Goal: Task Accomplishment & Management: Manage account settings

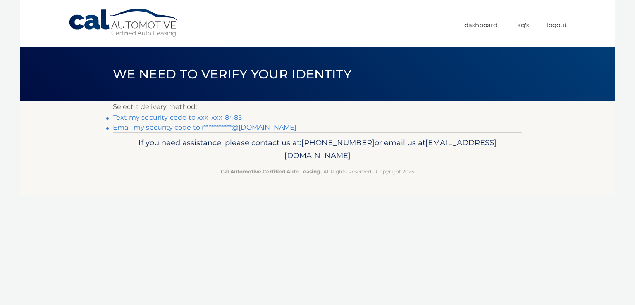
click at [228, 120] on link "Text my security code to xxx-xxx-8485" at bounding box center [177, 118] width 129 height 8
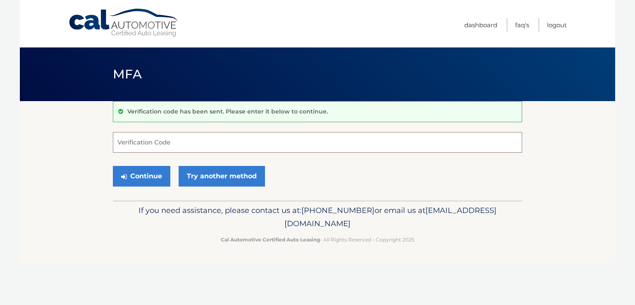
click at [153, 140] on input "Verification Code" at bounding box center [317, 142] width 409 height 21
click at [165, 141] on input "Verification Code" at bounding box center [317, 142] width 409 height 21
type input "962203"
click at [155, 180] on button "Continue" at bounding box center [141, 176] width 57 height 21
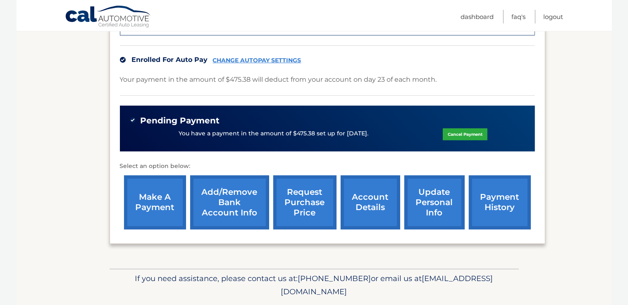
scroll to position [262, 0]
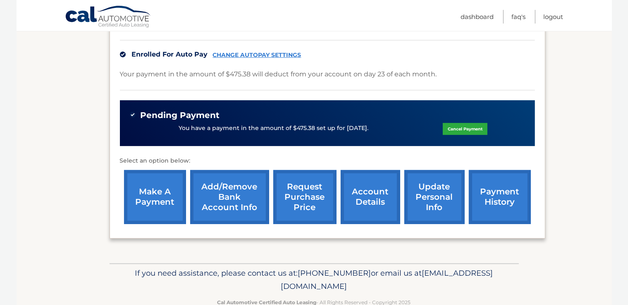
click at [345, 199] on link "account details" at bounding box center [370, 197] width 60 height 54
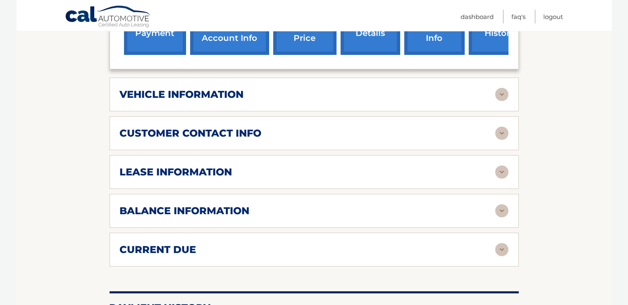
scroll to position [393, 0]
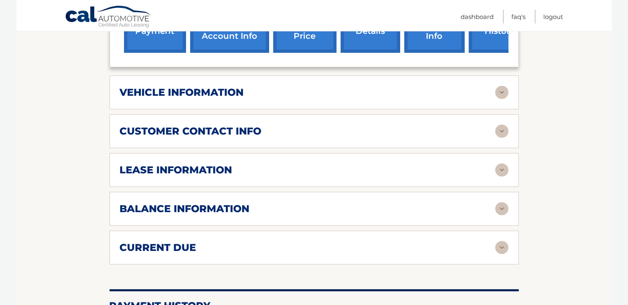
click at [503, 216] on img at bounding box center [501, 208] width 13 height 13
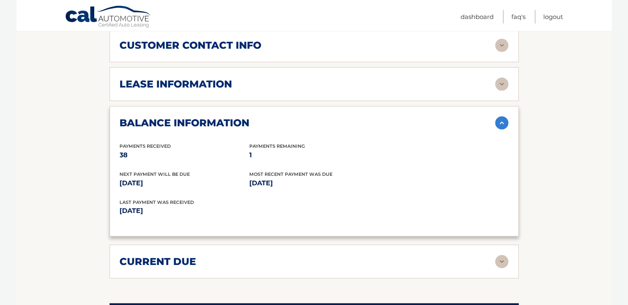
scroll to position [480, 0]
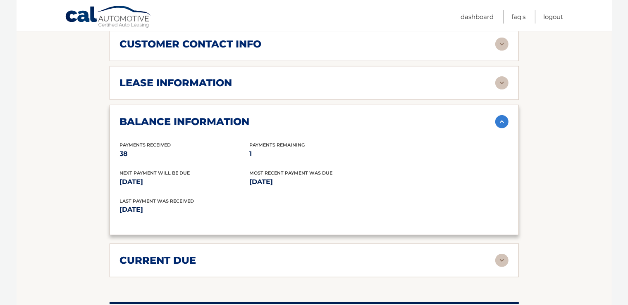
click at [505, 129] on img at bounding box center [501, 121] width 13 height 13
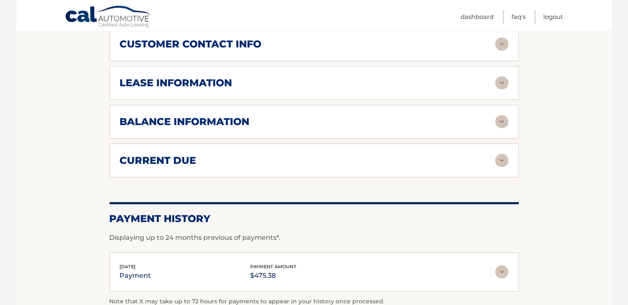
click at [500, 167] on img at bounding box center [501, 160] width 13 height 13
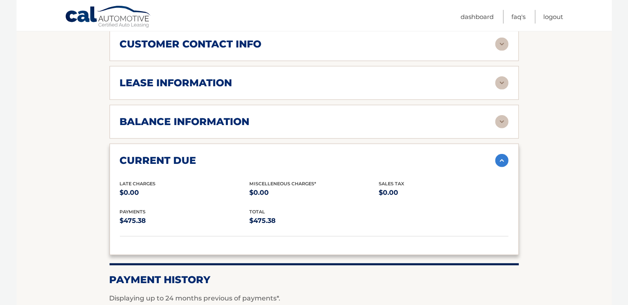
click at [500, 167] on img at bounding box center [501, 160] width 13 height 13
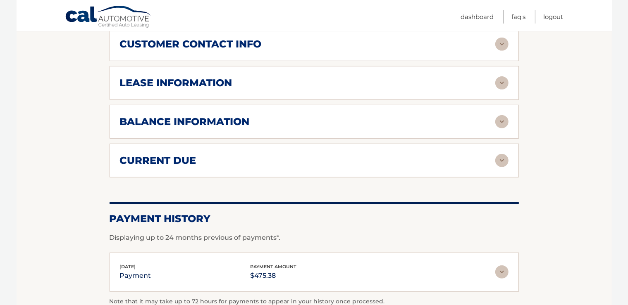
scroll to position [600, 0]
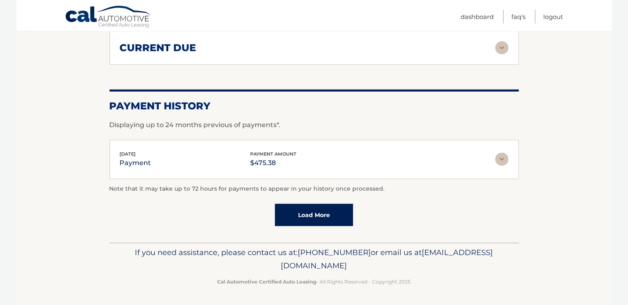
click at [502, 162] on img at bounding box center [501, 159] width 13 height 13
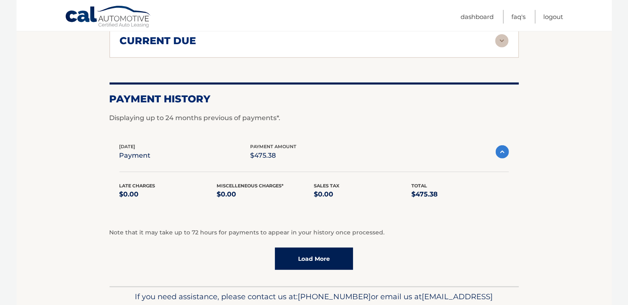
click at [502, 159] on img at bounding box center [501, 151] width 13 height 13
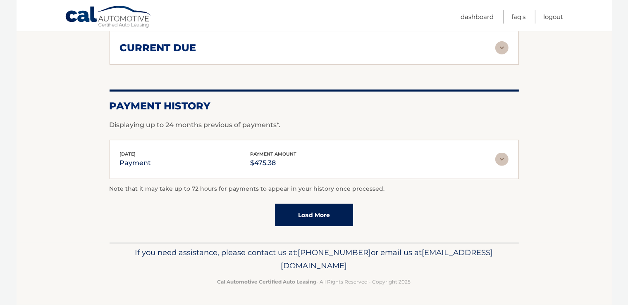
click at [324, 219] on link "Load More" at bounding box center [314, 215] width 78 height 22
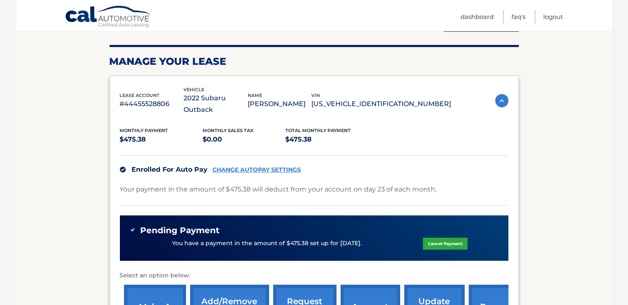
scroll to position [119, 0]
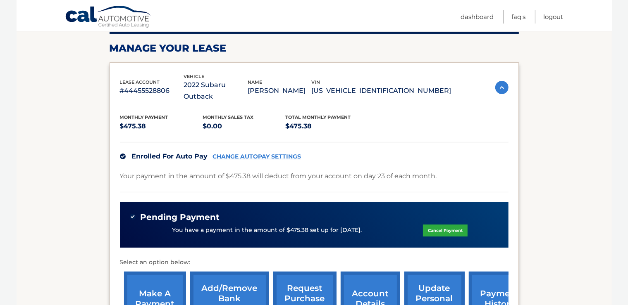
click at [165, 223] on div "You have a payment in the amount of $475.38 set up for 8/25/2025. Cancel Payment" at bounding box center [314, 231] width 369 height 16
click at [281, 153] on link "CHANGE AUTOPAY SETTINGS" at bounding box center [257, 156] width 88 height 7
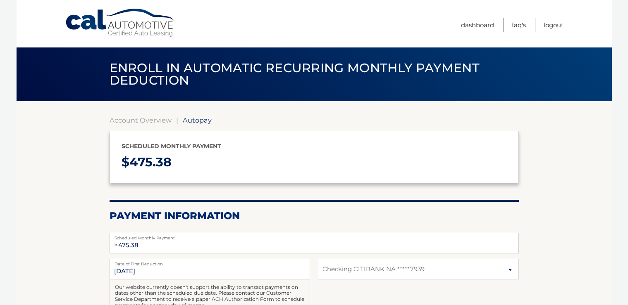
select select "YjdkMzFkYWEtOThiNi00YTYxLTllM2UtMGU0MGY3OWUyNjM0"
click at [122, 122] on link "Account Overview" at bounding box center [141, 120] width 62 height 8
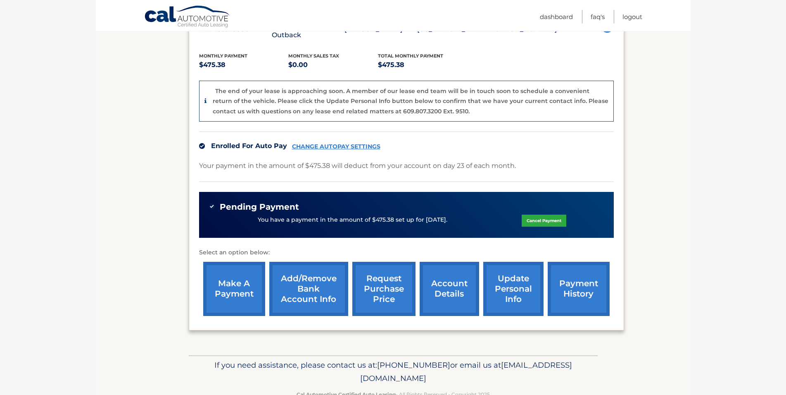
scroll to position [202, 0]
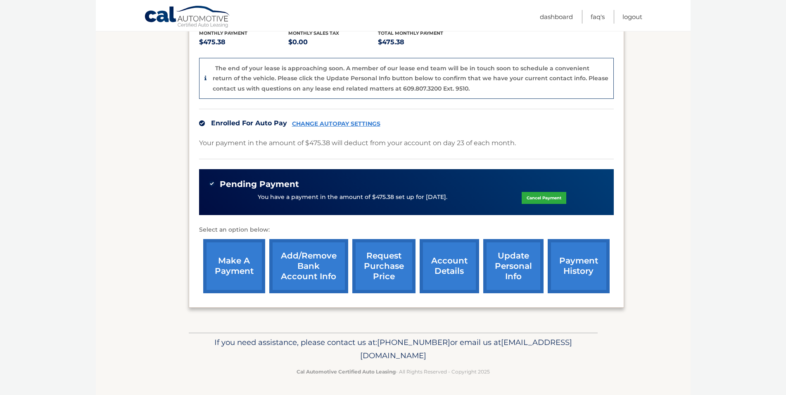
drag, startPoint x: 248, startPoint y: 176, endPoint x: 449, endPoint y: 182, distance: 201.7
click at [449, 189] on div "You have a payment in the amount of $475.38 set up for 8/25/2025. Cancel Payment" at bounding box center [406, 197] width 395 height 16
click at [448, 189] on div "You have a payment in the amount of $475.38 set up for 8/25/2025. Cancel Payment" at bounding box center [406, 197] width 395 height 16
drag, startPoint x: 433, startPoint y: 263, endPoint x: 444, endPoint y: 258, distance: 11.7
click at [433, 263] on link "account details" at bounding box center [450, 266] width 60 height 54
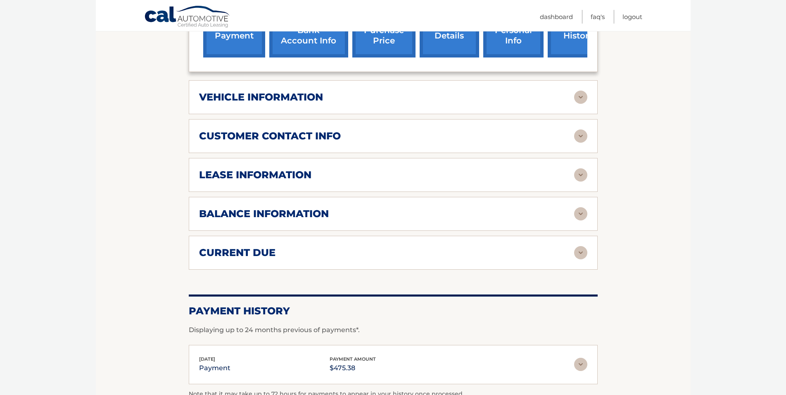
scroll to position [421, 0]
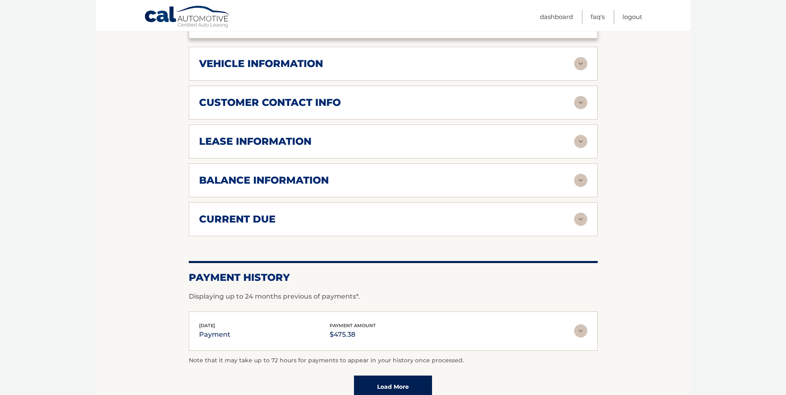
click at [583, 226] on img at bounding box center [580, 218] width 13 height 13
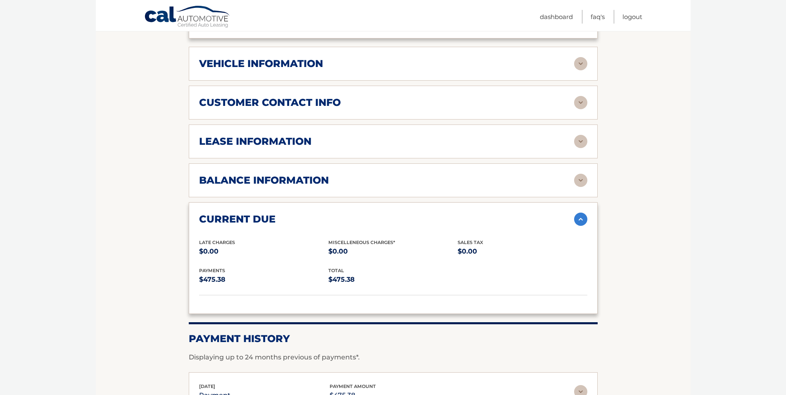
click at [583, 226] on img at bounding box center [580, 218] width 13 height 13
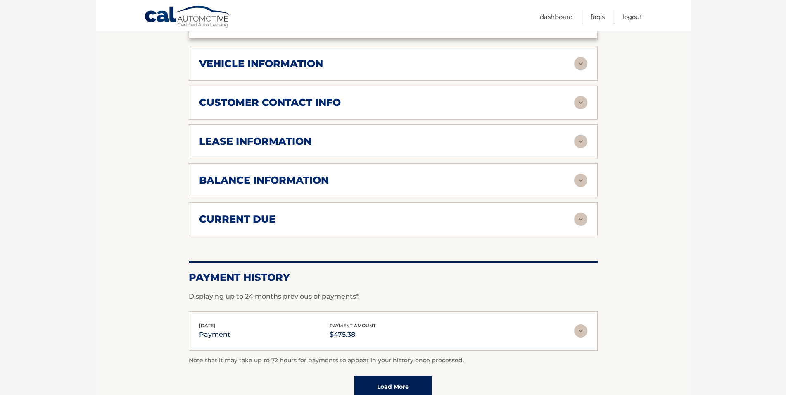
click at [579, 187] on img at bounding box center [580, 180] width 13 height 13
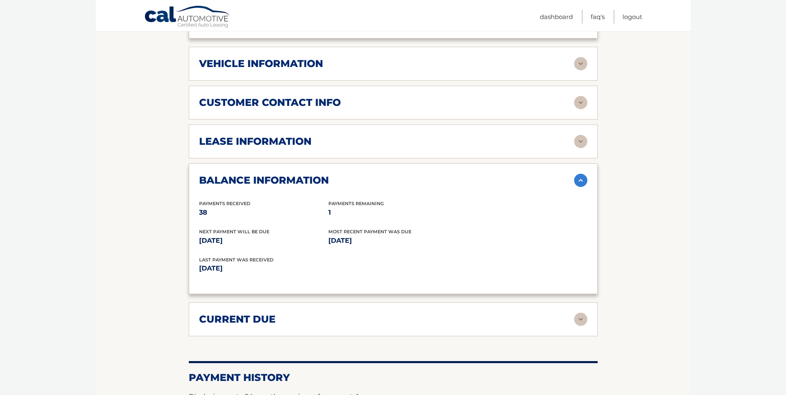
click at [578, 187] on img at bounding box center [580, 180] width 13 height 13
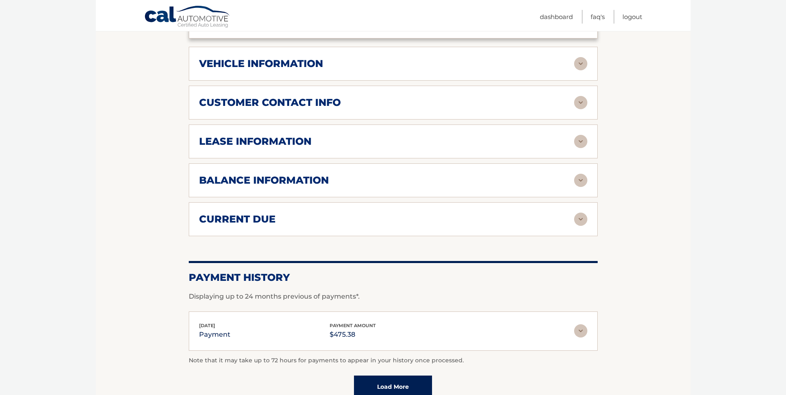
click at [580, 148] on img at bounding box center [580, 141] width 13 height 13
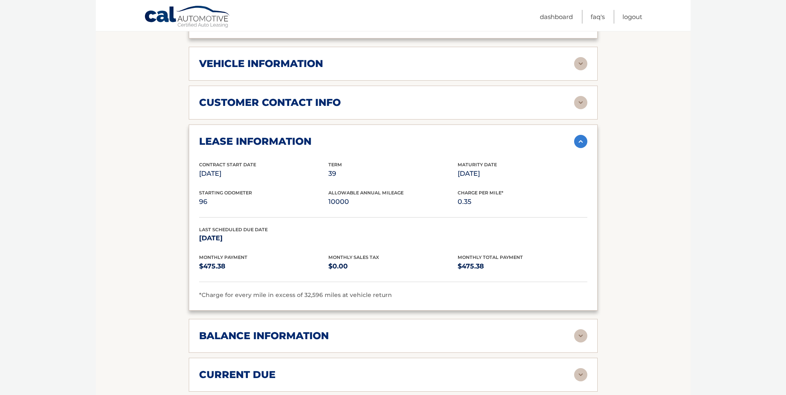
click at [581, 148] on img at bounding box center [580, 141] width 13 height 13
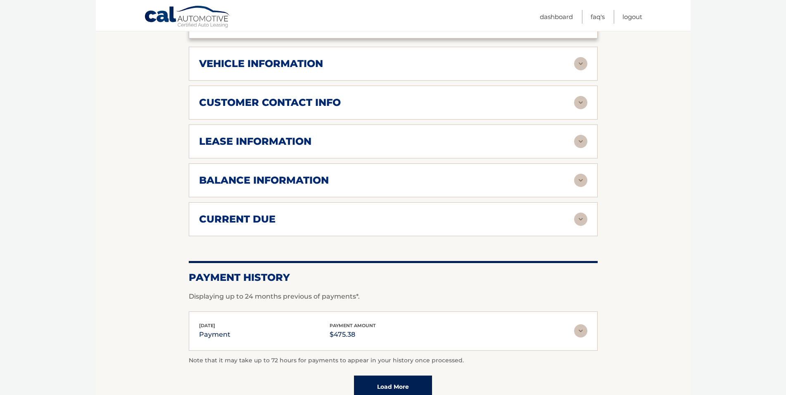
click at [581, 109] on img at bounding box center [580, 102] width 13 height 13
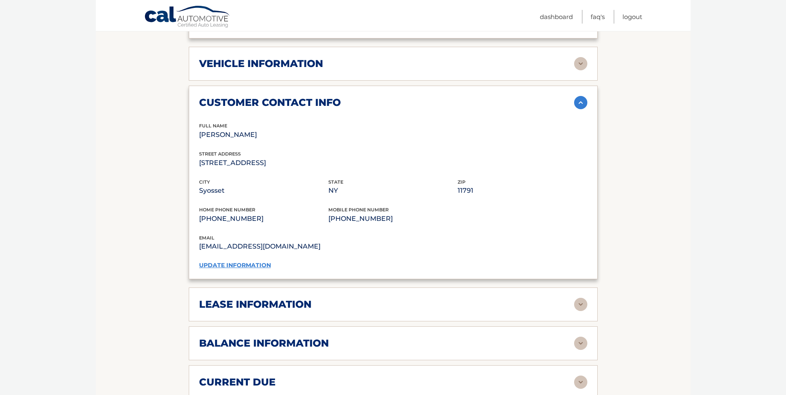
click at [581, 109] on img at bounding box center [580, 102] width 13 height 13
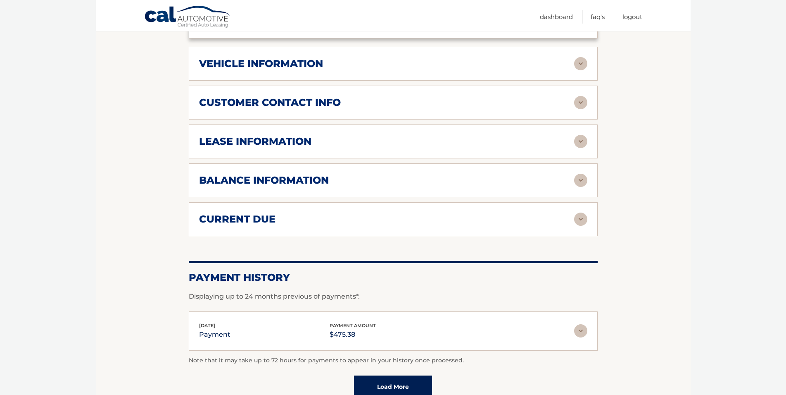
click at [581, 70] on img at bounding box center [580, 63] width 13 height 13
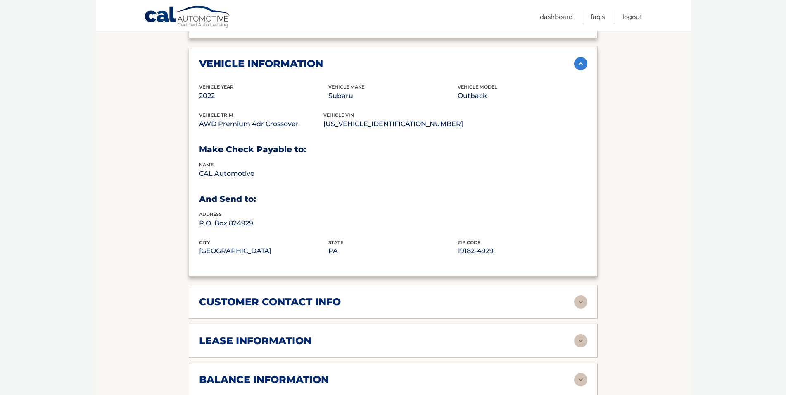
click at [581, 70] on img at bounding box center [580, 63] width 13 height 13
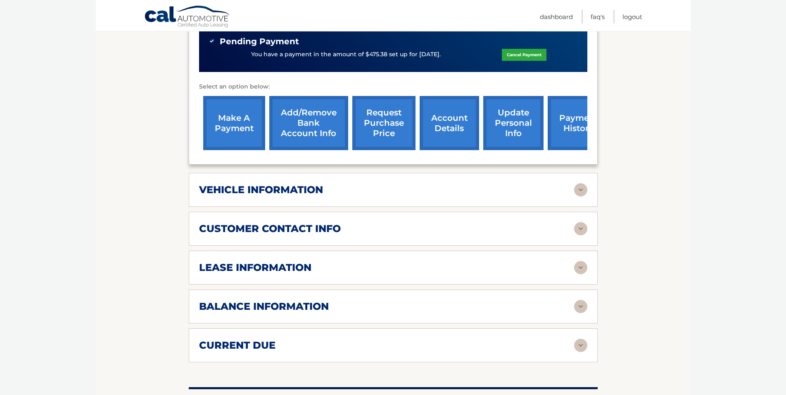
scroll to position [295, 0]
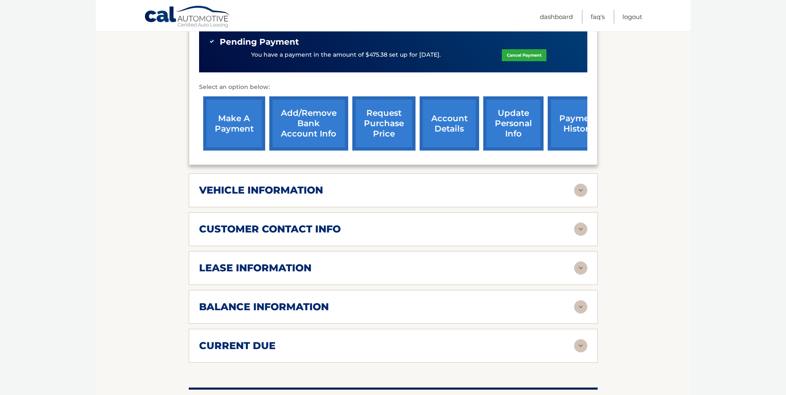
click at [246, 119] on link "make a payment" at bounding box center [234, 123] width 62 height 54
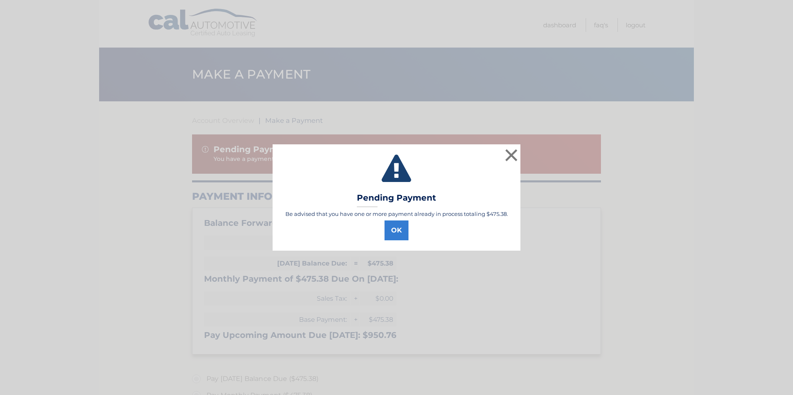
select select "YjdkMzFkYWEtOThiNi00YTYxLTllM2UtMGU0MGY3OWUyNjM0"
click at [397, 231] on button "OK" at bounding box center [397, 230] width 24 height 20
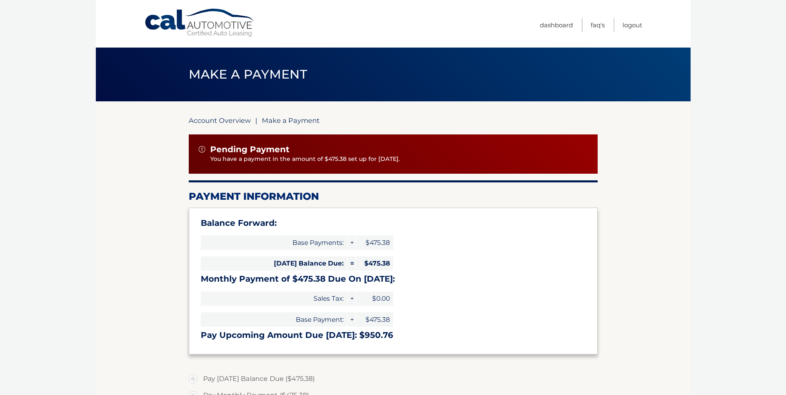
click at [231, 121] on link "Account Overview" at bounding box center [220, 120] width 62 height 8
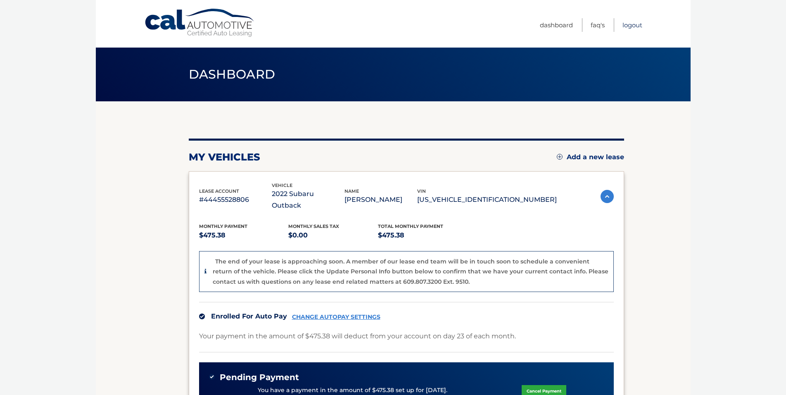
click at [632, 26] on link "Logout" at bounding box center [633, 25] width 20 height 14
